Goal: Task Accomplishment & Management: Use online tool/utility

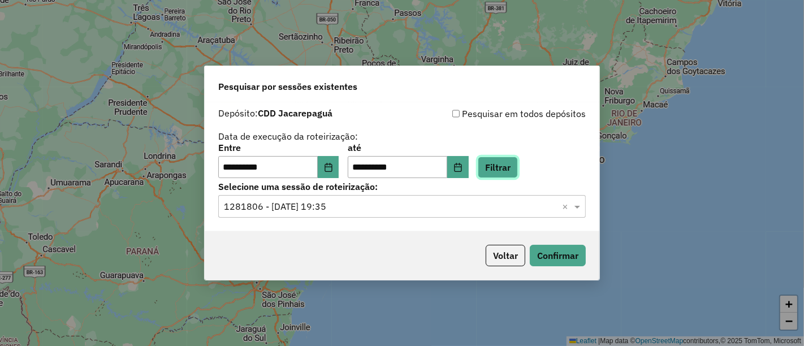
click at [507, 173] on button "Filtrar" at bounding box center [498, 167] width 40 height 21
click at [566, 264] on button "Confirmar" at bounding box center [558, 255] width 56 height 21
click at [515, 173] on button "Filtrar" at bounding box center [498, 167] width 40 height 21
click at [560, 252] on button "Confirmar" at bounding box center [558, 255] width 56 height 21
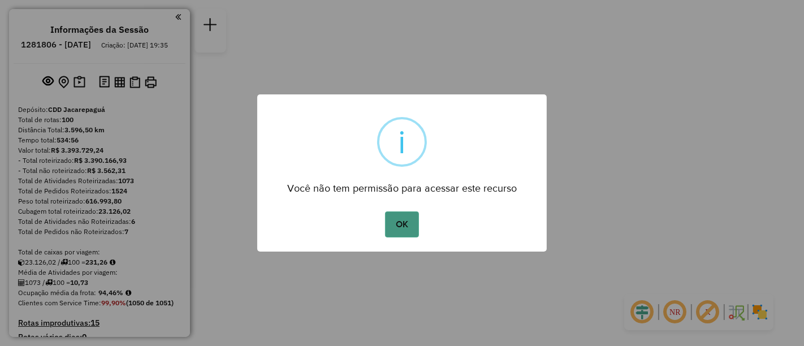
click at [397, 234] on button "OK" at bounding box center [401, 225] width 33 height 26
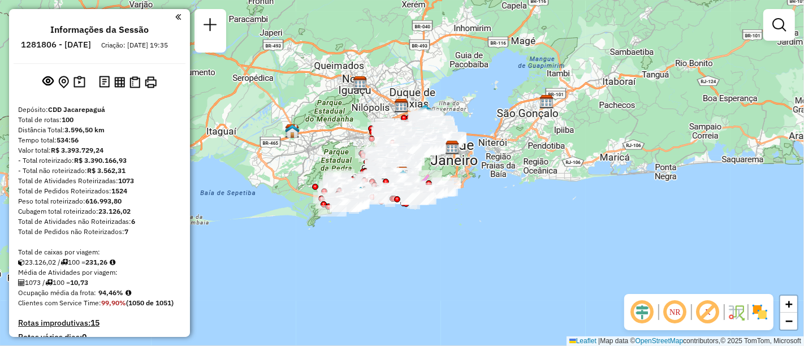
scroll to position [3103, 0]
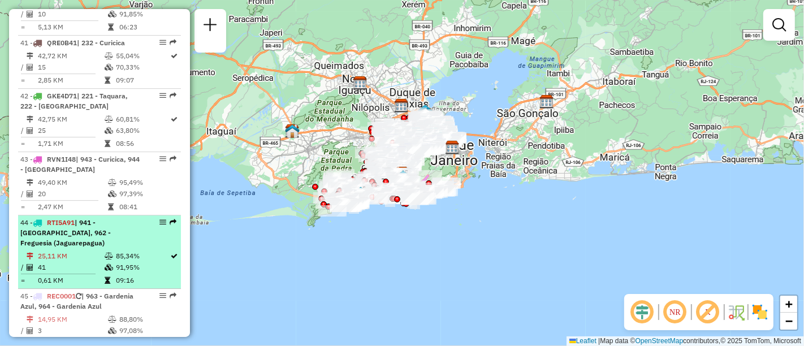
click at [162, 219] on em at bounding box center [162, 222] width 7 height 7
select select "**********"
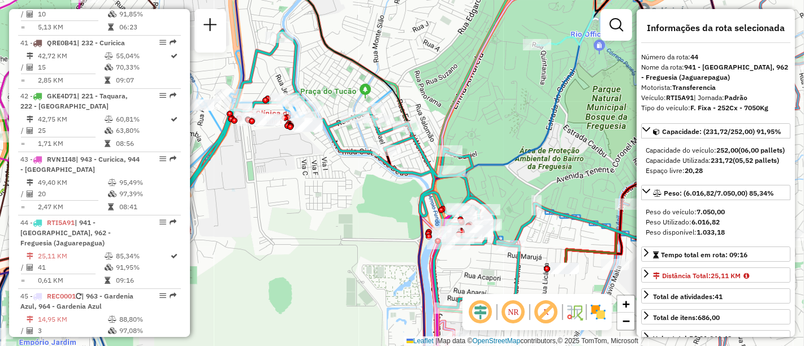
drag, startPoint x: 163, startPoint y: 172, endPoint x: 504, endPoint y: 109, distance: 346.2
click at [504, 109] on div "Janela de atendimento Grade de atendimento Capacidade Transportadoras Veículos …" at bounding box center [402, 173] width 804 height 346
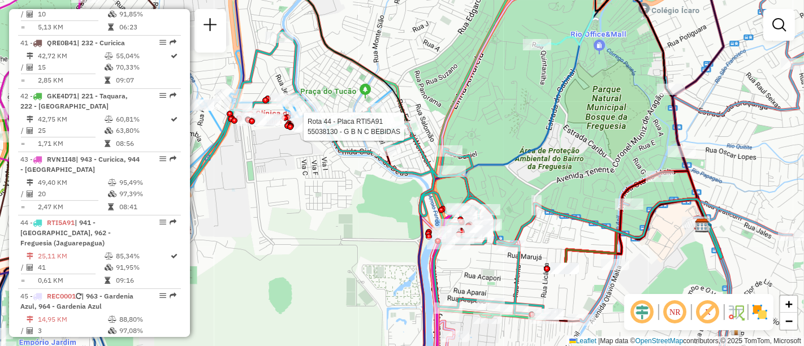
select select "**********"
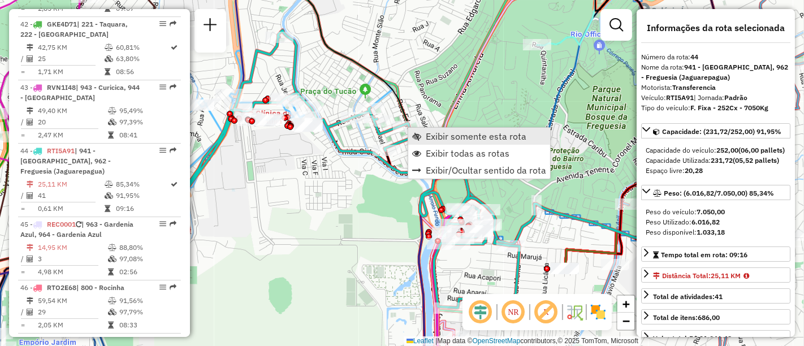
scroll to position [3261, 0]
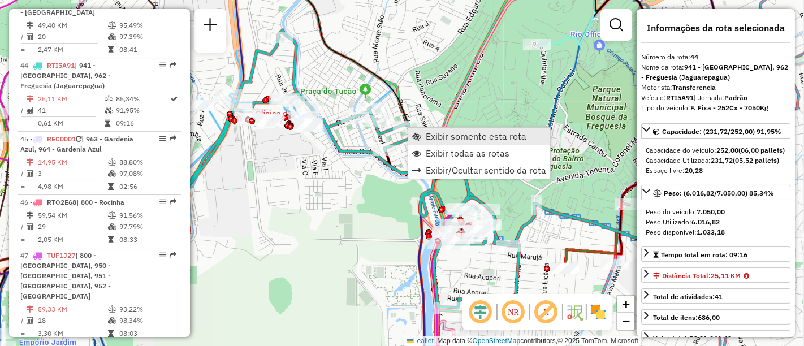
click at [432, 140] on span "Exibir somente esta rota" at bounding box center [476, 136] width 101 height 9
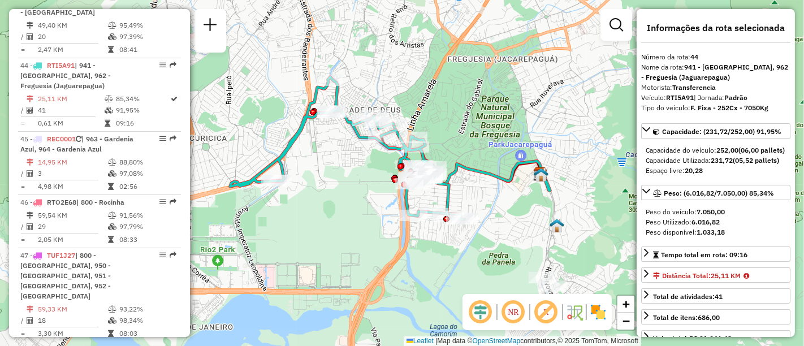
drag, startPoint x: 510, startPoint y: 195, endPoint x: 451, endPoint y: 172, distance: 63.0
click at [451, 172] on icon at bounding box center [472, 157] width 157 height 66
click at [344, 220] on div "Rota 44 - Placa RTI5A91 55067513 - [PERSON_NAME] de atendimento Grade de atendi…" at bounding box center [402, 173] width 804 height 346
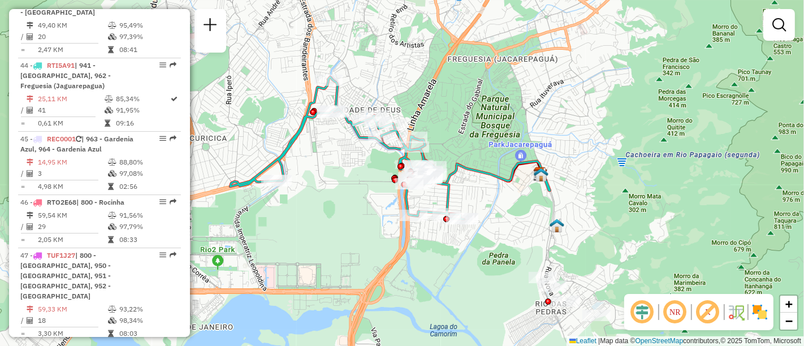
click at [159, 346] on em at bounding box center [162, 349] width 7 height 7
select select "**********"
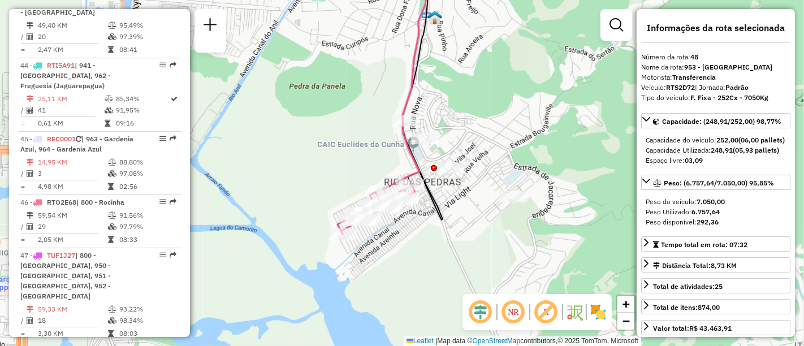
drag, startPoint x: 304, startPoint y: 232, endPoint x: 290, endPoint y: 112, distance: 121.3
click at [290, 112] on div "Janela de atendimento Grade de atendimento Capacidade Transportadoras Veículos …" at bounding box center [402, 173] width 804 height 346
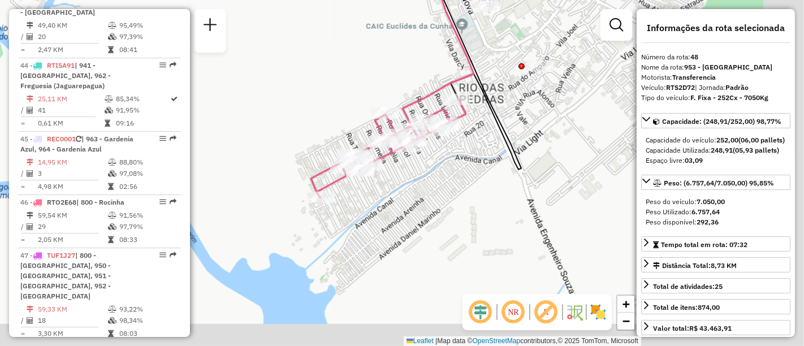
drag, startPoint x: 408, startPoint y: 178, endPoint x: 346, endPoint y: 91, distance: 107.4
click at [346, 91] on div "Janela de atendimento Grade de atendimento Capacidade Transportadoras Veículos …" at bounding box center [402, 173] width 804 height 346
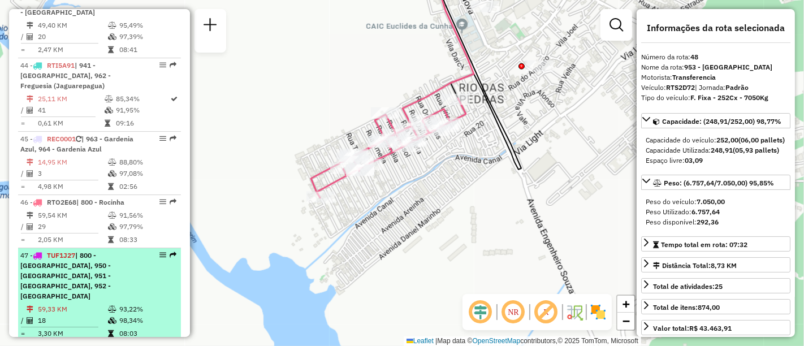
click at [159, 252] on em at bounding box center [162, 255] width 7 height 7
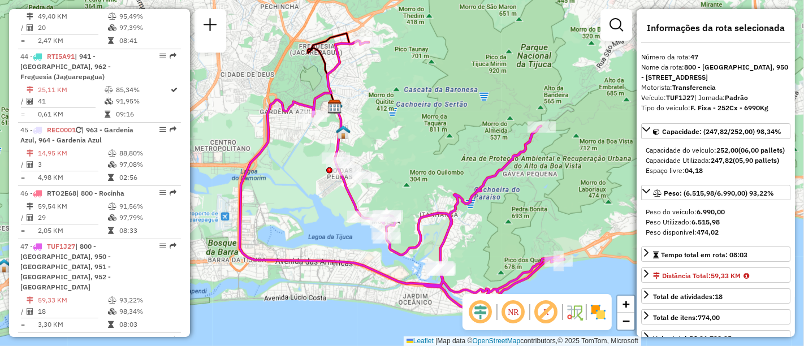
scroll to position [3965, 0]
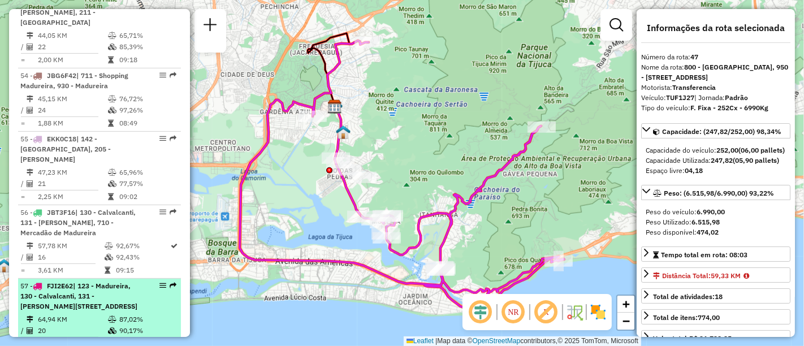
click at [154, 282] on div at bounding box center [160, 285] width 34 height 7
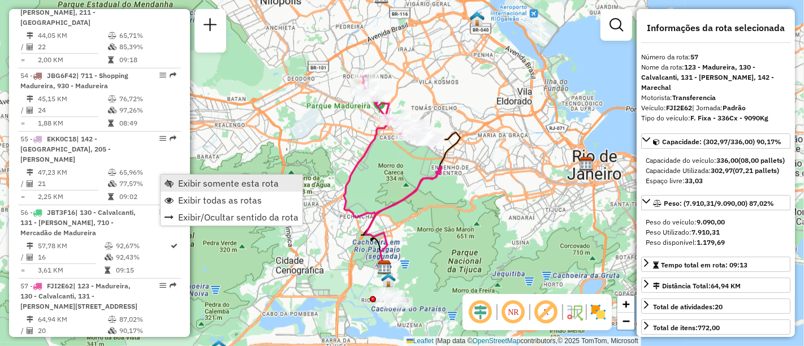
click at [175, 180] on link "Exibir somente esta rota" at bounding box center [232, 183] width 142 height 17
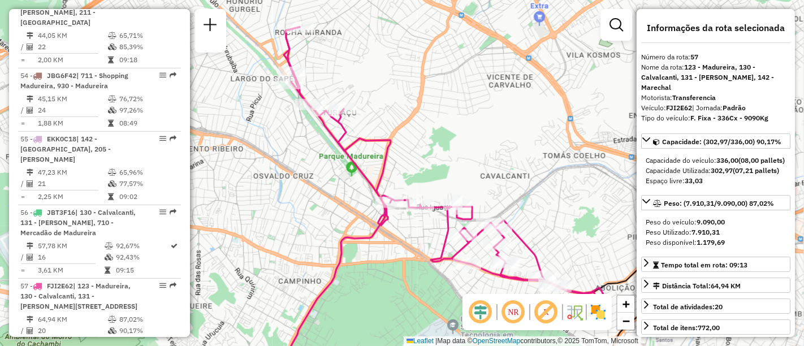
drag, startPoint x: 432, startPoint y: 102, endPoint x: 565, endPoint y: 133, distance: 137.1
click at [565, 133] on div "Janela de atendimento Grade de atendimento Capacidade Transportadoras Veículos …" at bounding box center [402, 173] width 804 height 346
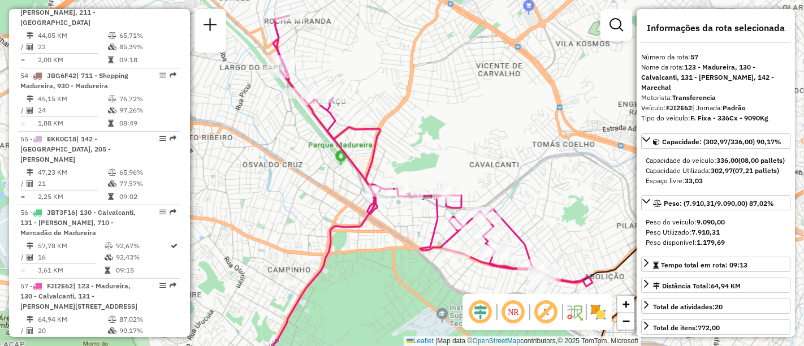
drag, startPoint x: 323, startPoint y: 233, endPoint x: 339, endPoint y: 238, distance: 16.6
click at [339, 238] on div "Janela de atendimento Grade de atendimento Capacidade Transportadoras Veículos …" at bounding box center [402, 173] width 804 height 346
